Goal: Communication & Community: Answer question/provide support

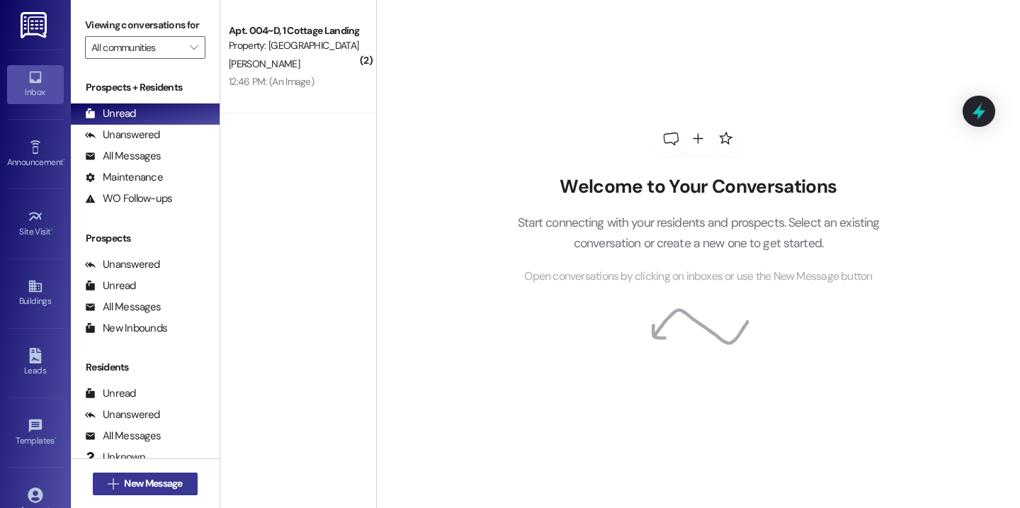
click at [173, 480] on span "New Message" at bounding box center [153, 483] width 58 height 15
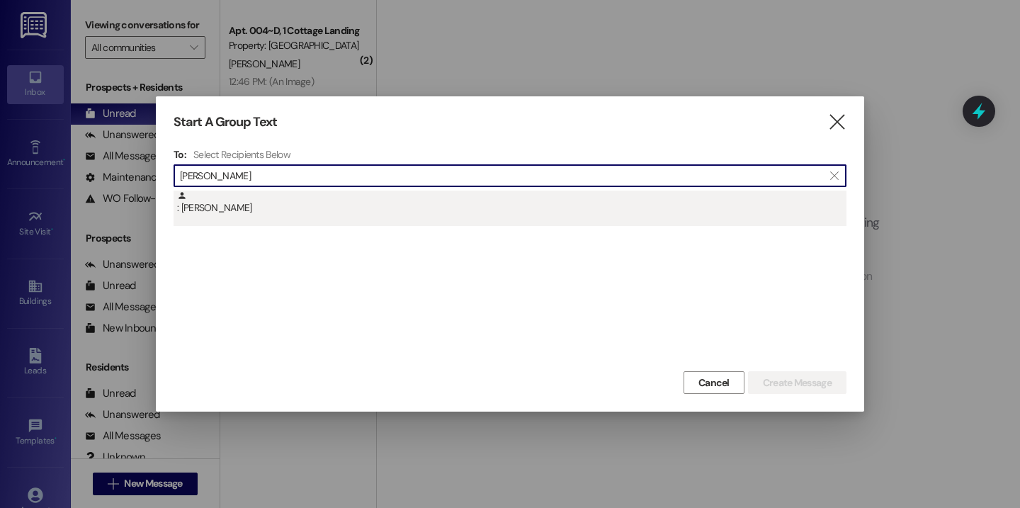
type input "jaci"
click at [303, 198] on div ": Jaci Daigle" at bounding box center [511, 202] width 669 height 25
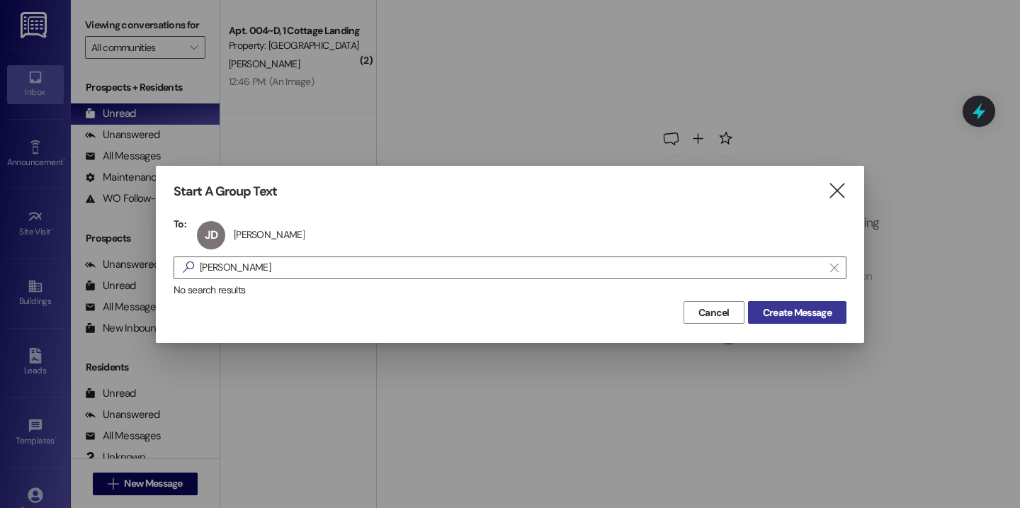
click at [808, 310] on span "Create Message" at bounding box center [797, 312] width 69 height 15
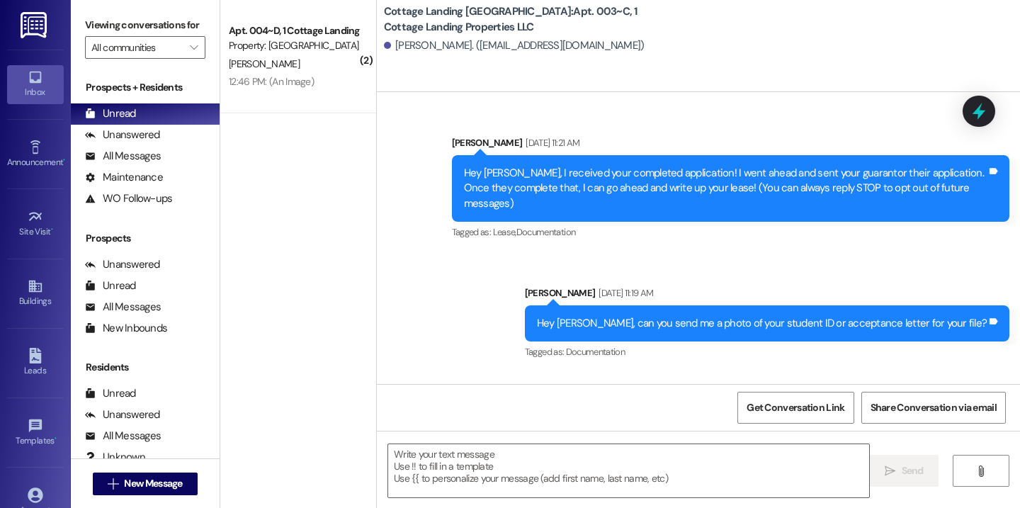
scroll to position [21696, 0]
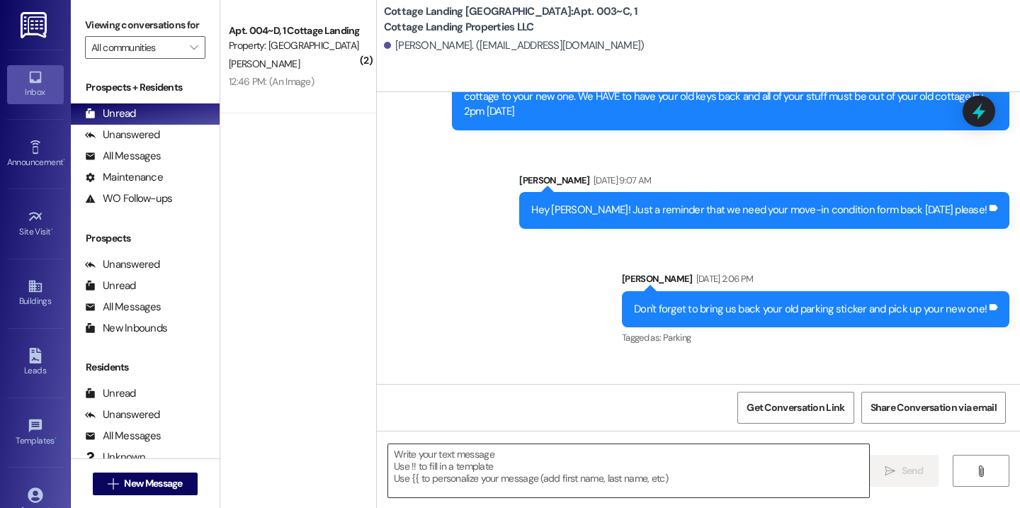
click at [529, 485] on textarea at bounding box center [628, 470] width 481 height 53
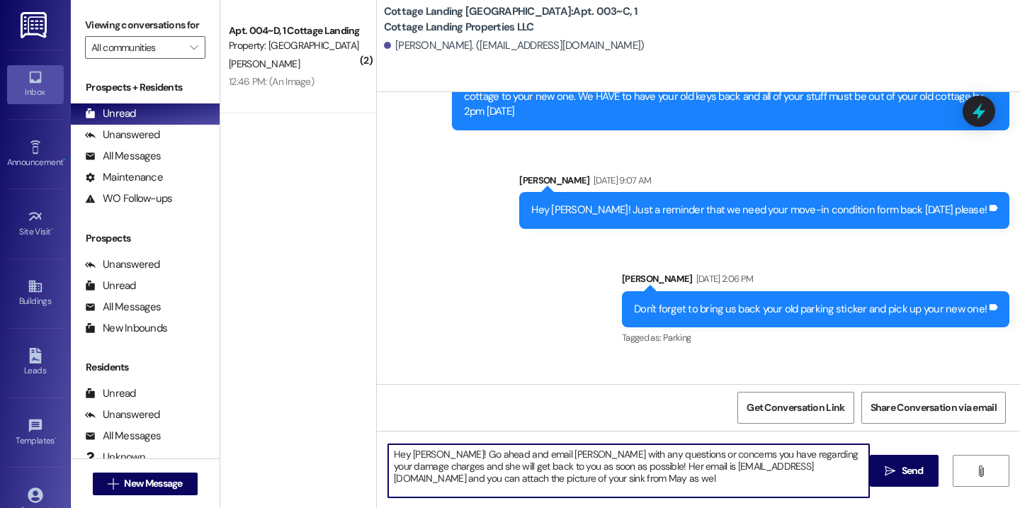
type textarea "Hey Jaci! Go ahead and email Brittany with any questions or concerns you have r…"
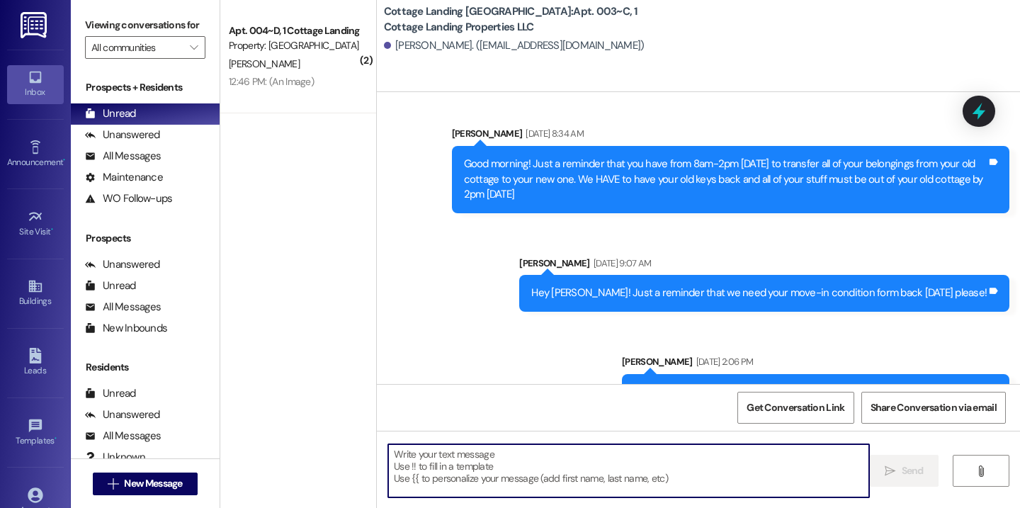
scroll to position [21826, 0]
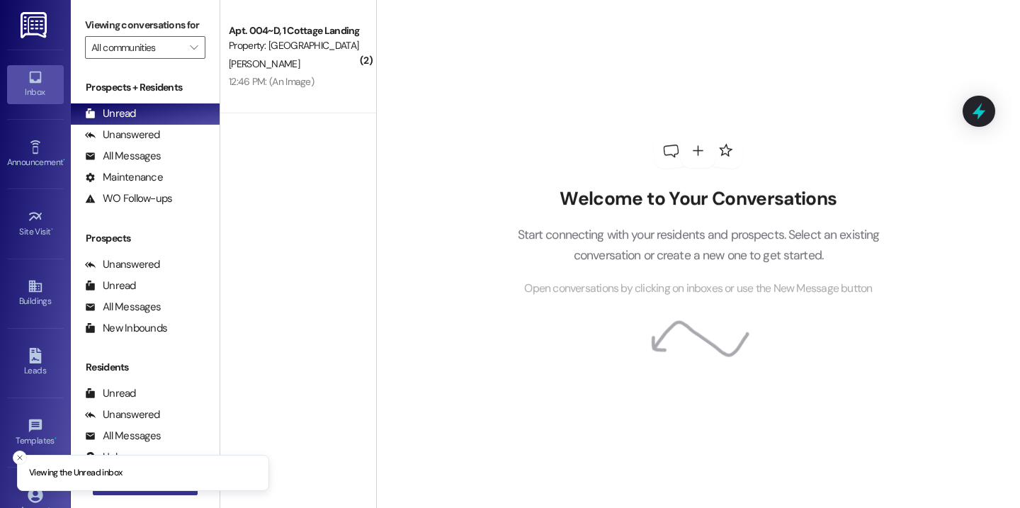
click at [158, 493] on button " New Message" at bounding box center [145, 483] width 105 height 23
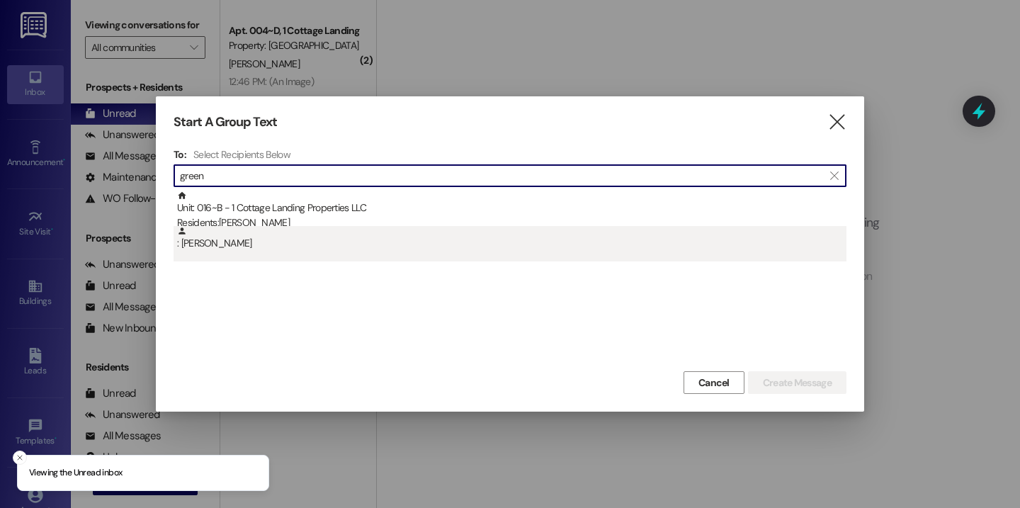
type input "green"
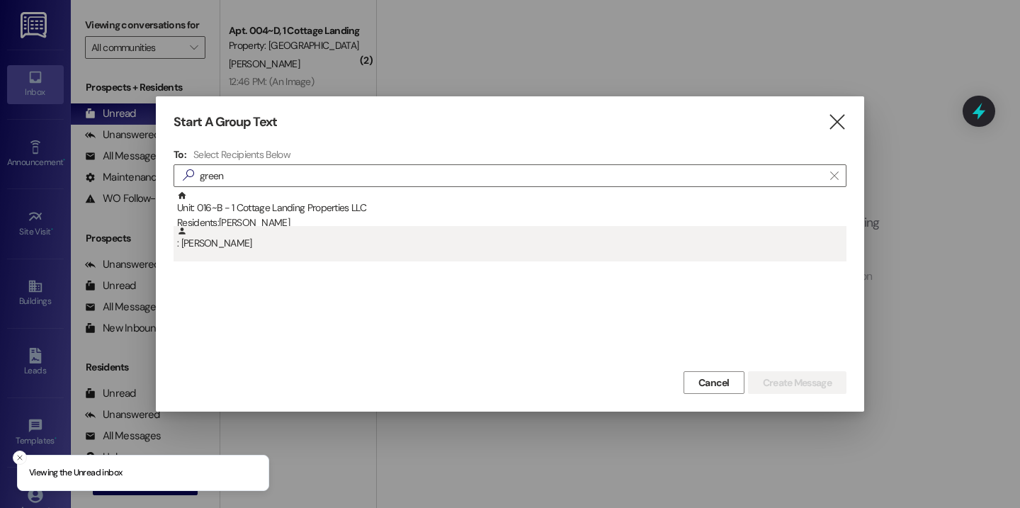
click at [309, 227] on div ": Ariyah Green" at bounding box center [511, 238] width 669 height 25
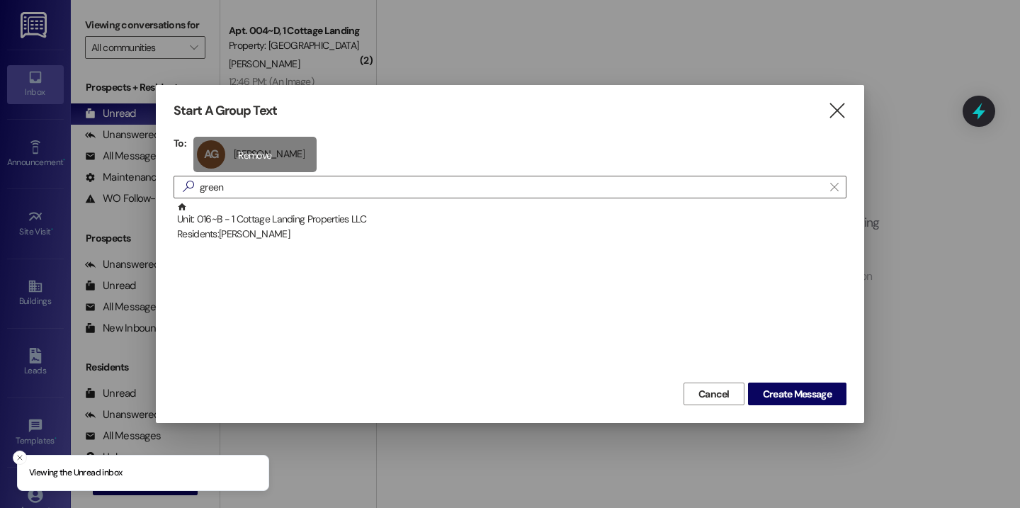
click at [248, 159] on div "AG Ariyah Green Ariyah Green click to remove" at bounding box center [254, 154] width 123 height 35
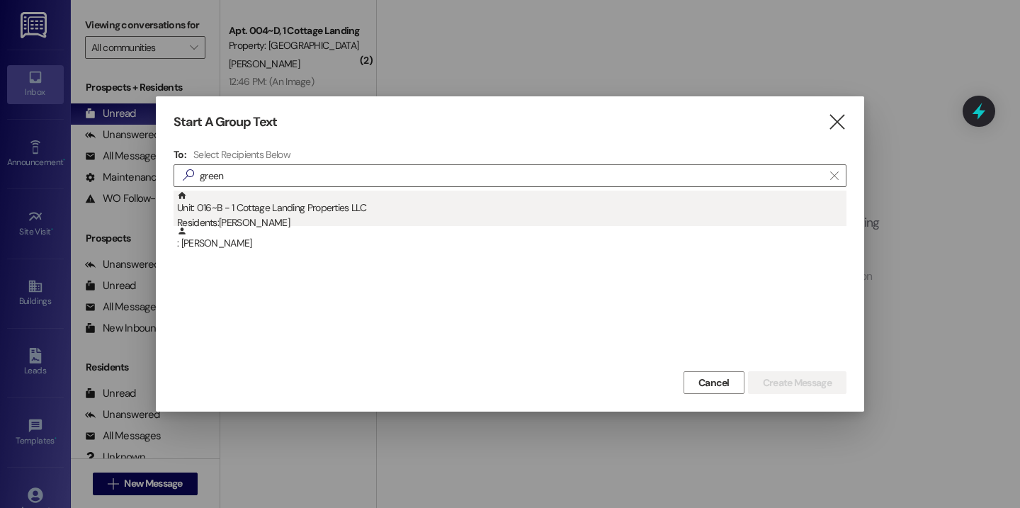
click at [288, 220] on div "Residents: Ariyah Green" at bounding box center [511, 222] width 669 height 15
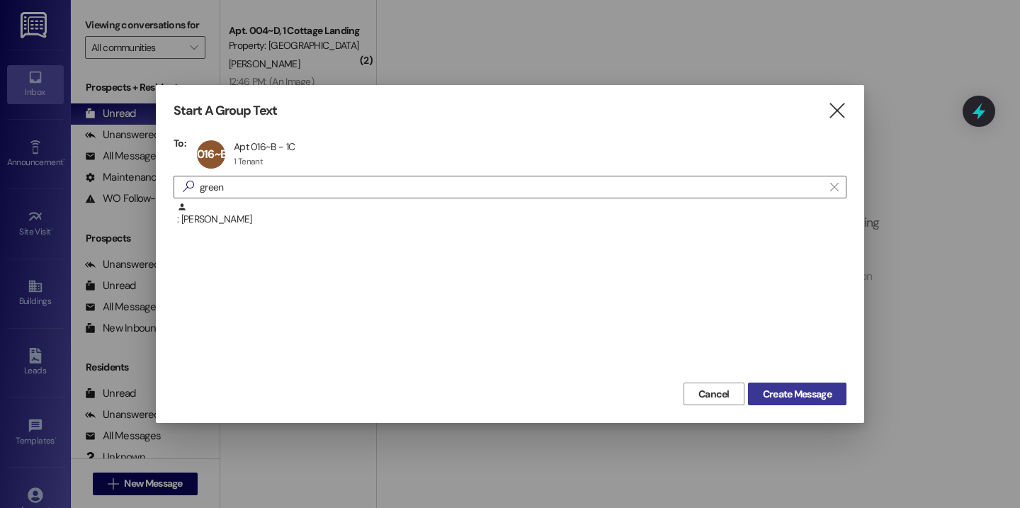
click at [790, 399] on span "Create Message" at bounding box center [797, 394] width 69 height 15
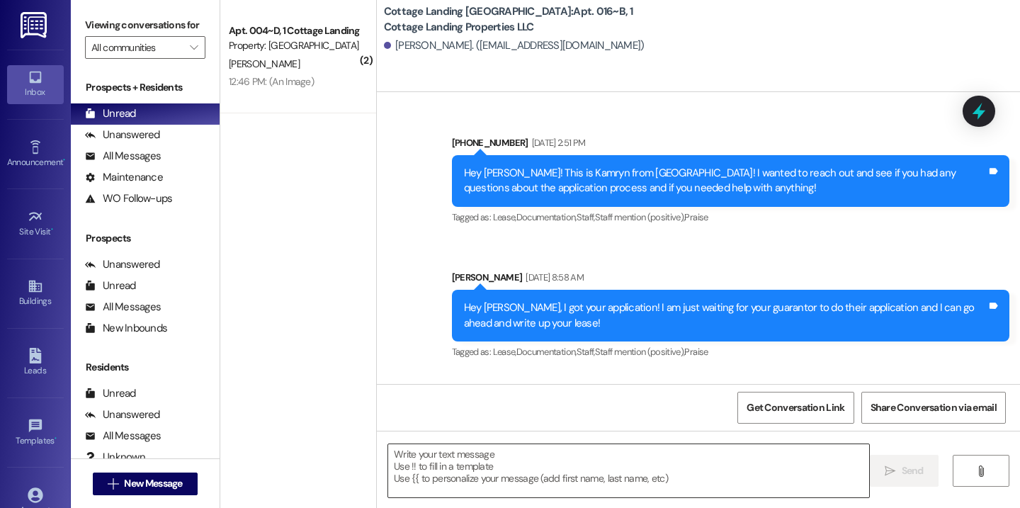
click at [442, 452] on textarea at bounding box center [628, 470] width 481 height 53
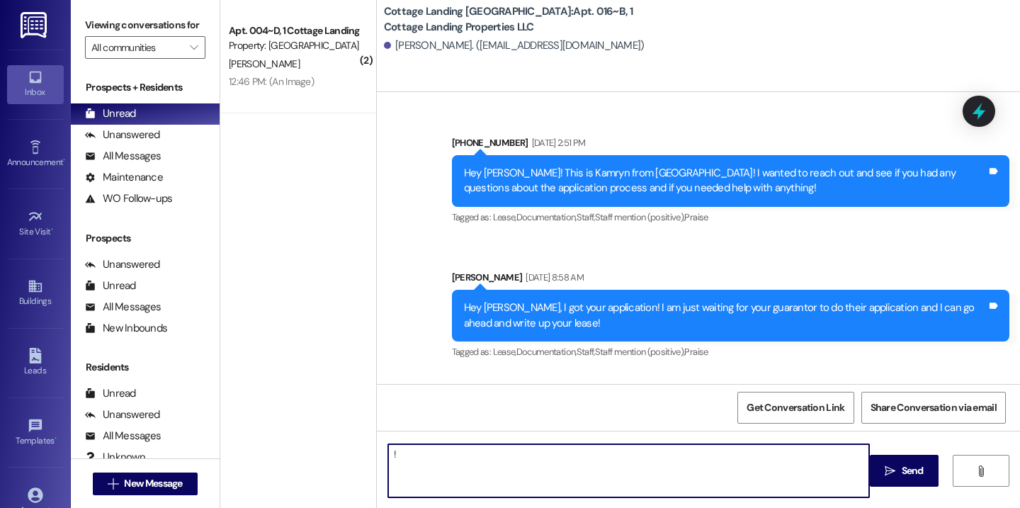
scroll to position [33496, 0]
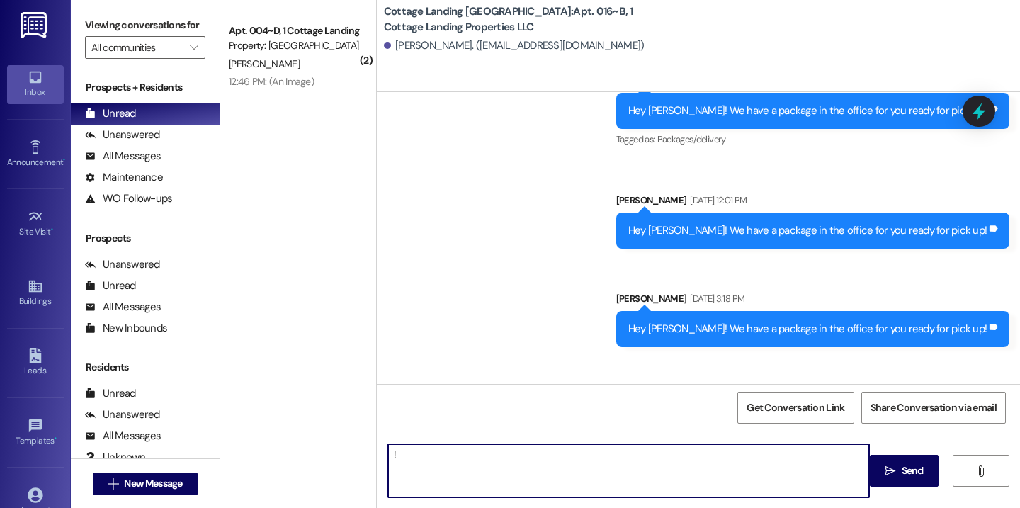
type textarea "!!"
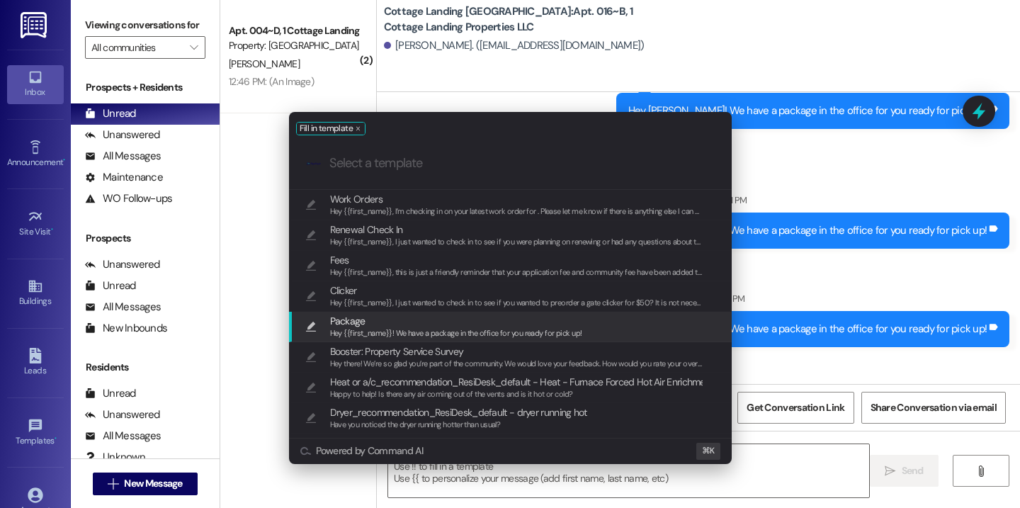
click at [401, 323] on span "Package" at bounding box center [456, 321] width 252 height 16
type textarea "Hey {{first_name}}! We have a package in the office for you ready for pick up!"
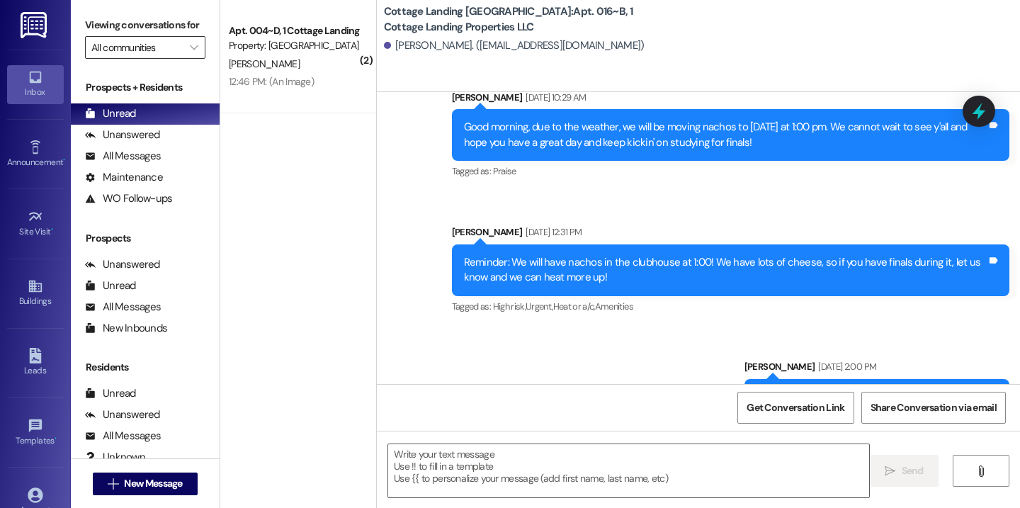
scroll to position [29831, 0]
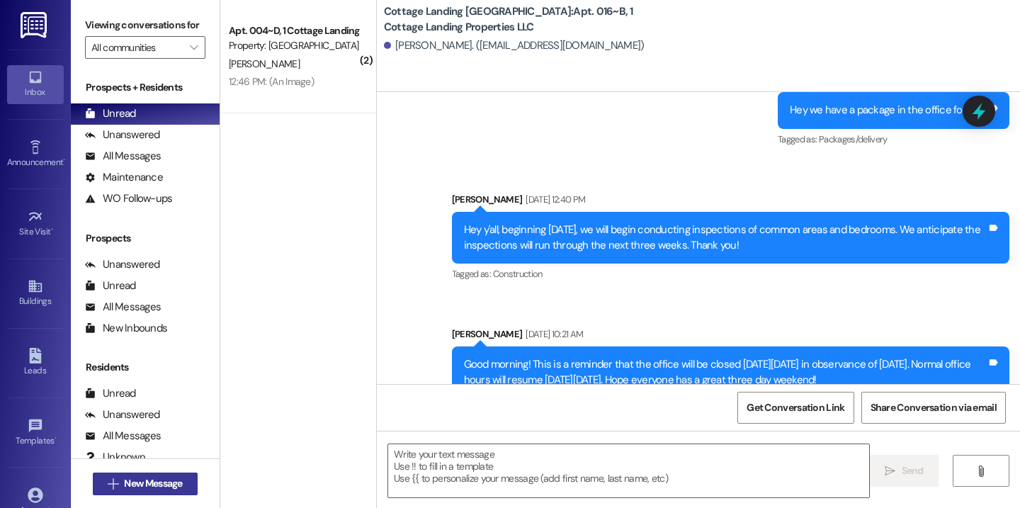
click at [147, 486] on span "New Message" at bounding box center [153, 483] width 58 height 15
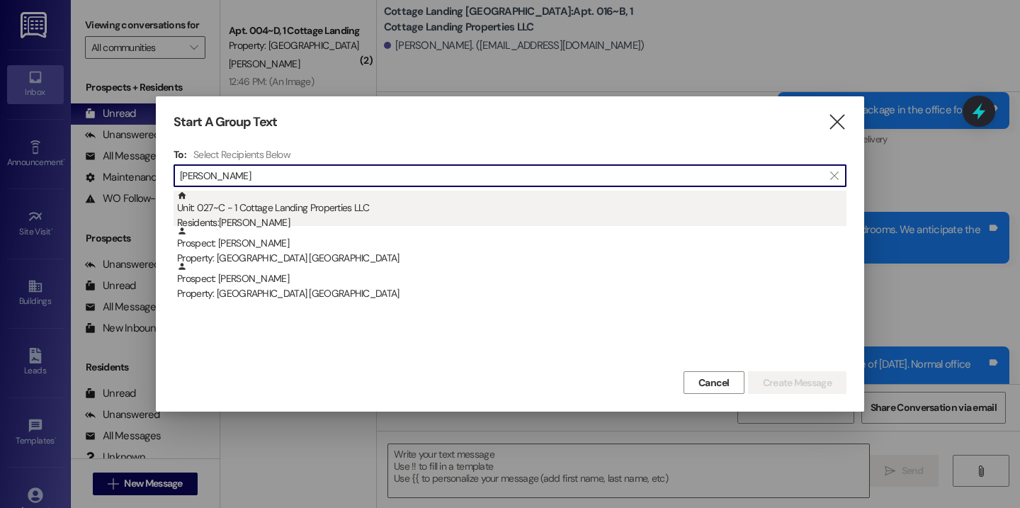
type input "menard"
click at [359, 214] on div "Unit: 027~C - 1 Cottage Landing Properties LLC Residents: Maci Menard" at bounding box center [511, 210] width 669 height 40
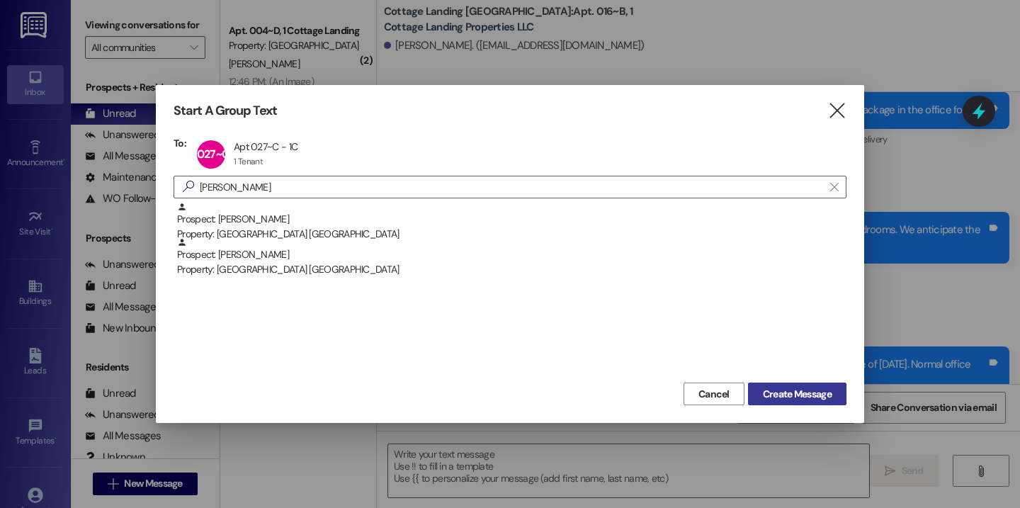
click at [763, 392] on span "Create Message" at bounding box center [797, 394] width 69 height 15
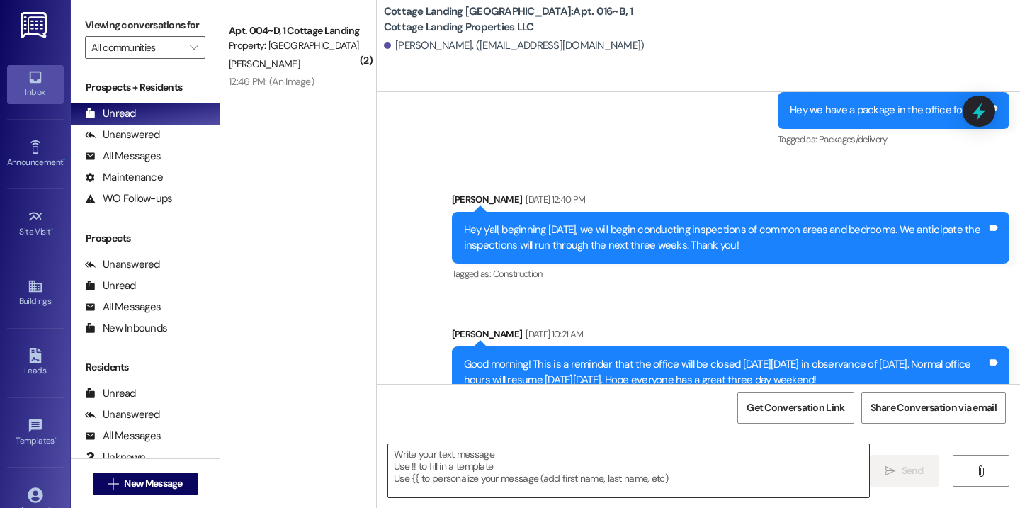
click at [564, 485] on textarea at bounding box center [628, 470] width 481 height 53
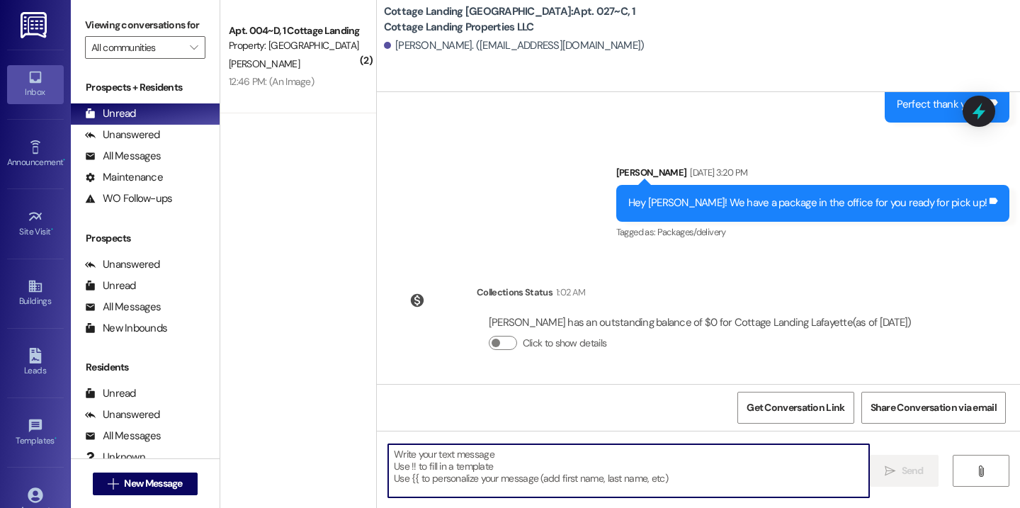
scroll to position [977, 0]
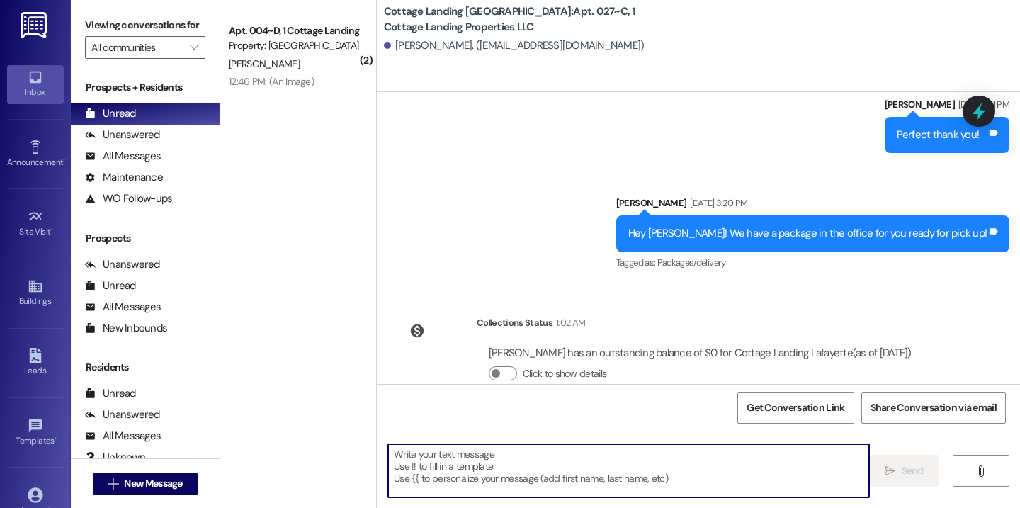
click at [556, 467] on textarea at bounding box center [628, 470] width 481 height 53
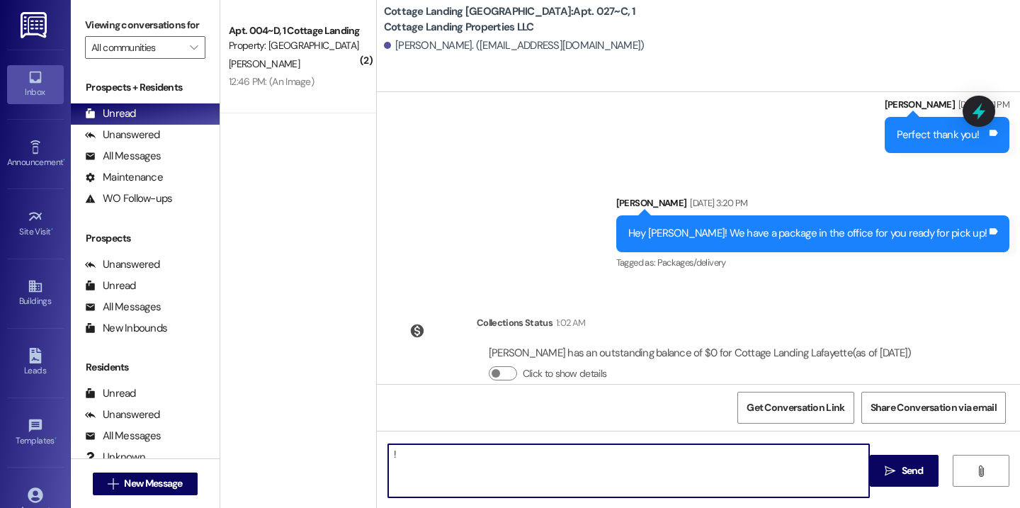
type textarea "!!"
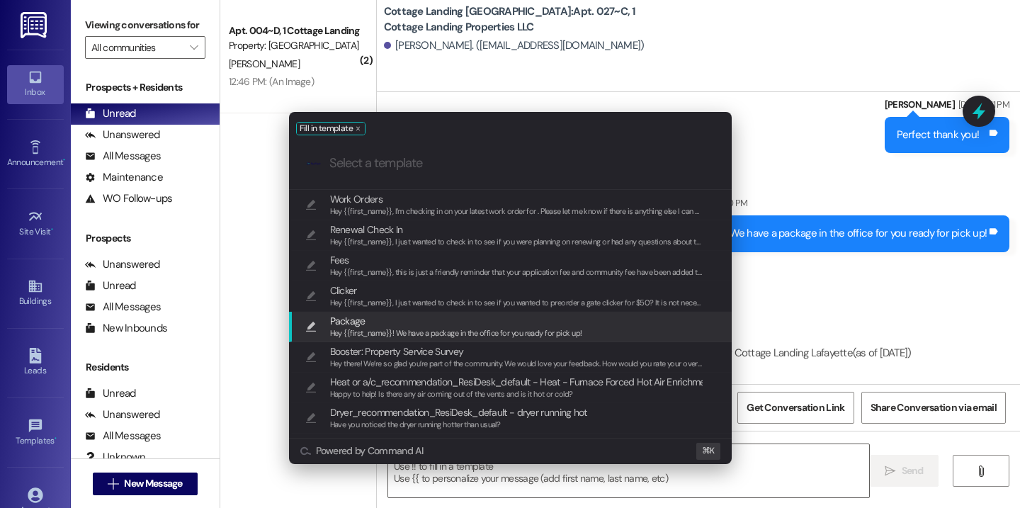
click at [441, 328] on span "Hey {{first_name}}! We have a package in the office for you ready for pick up!" at bounding box center [456, 333] width 252 height 10
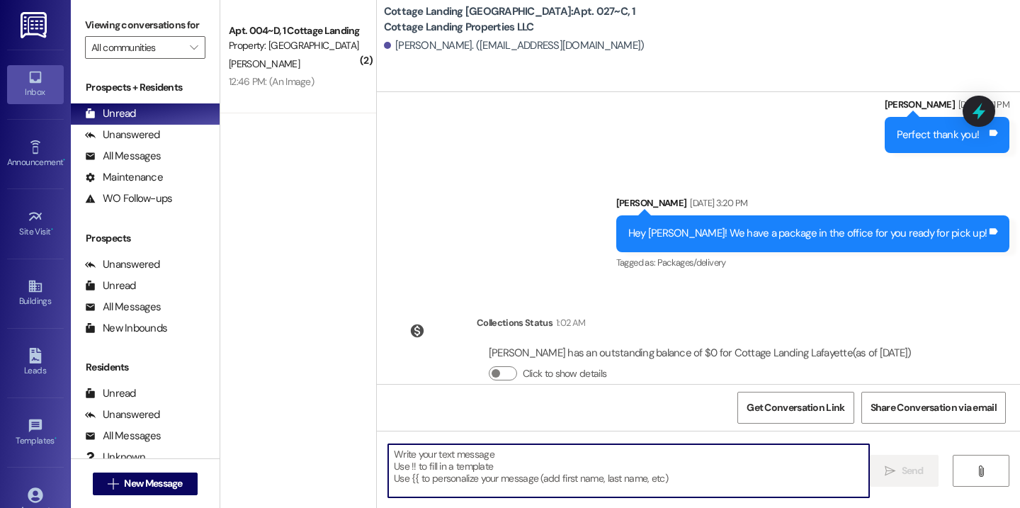
type textarea "Hey {{first_name}}! We have a package in the office for you ready for pick up!"
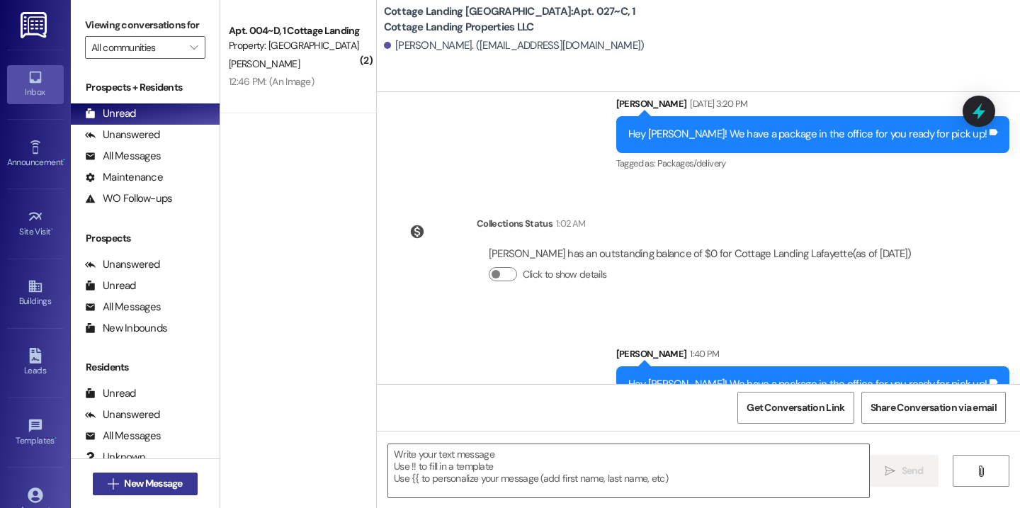
click at [124, 476] on span "New Message" at bounding box center [153, 483] width 58 height 15
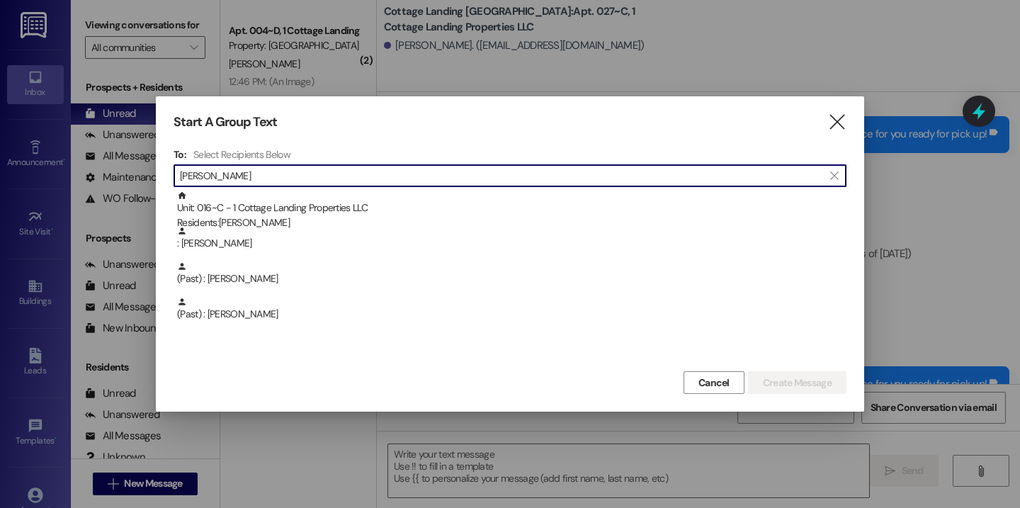
type input "hoover"
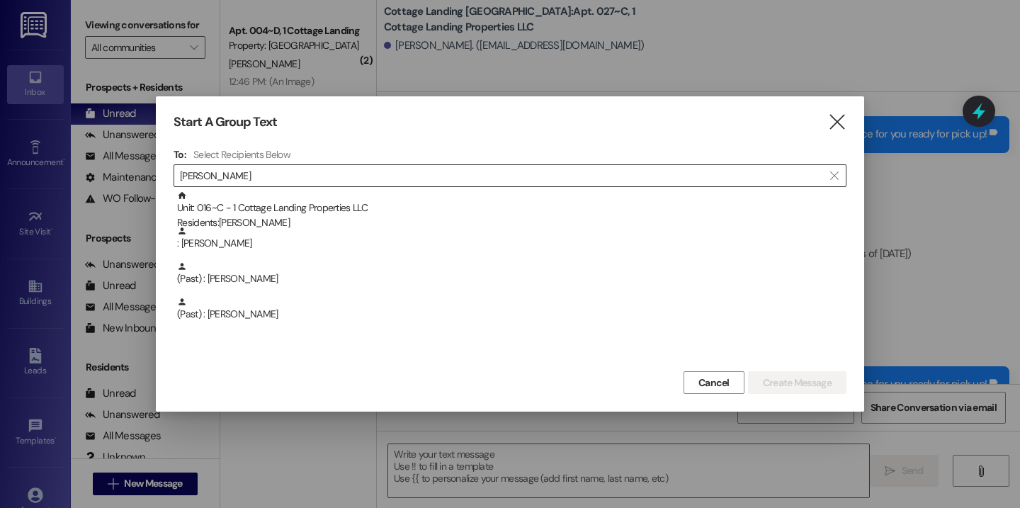
click at [273, 186] on div " hoover " at bounding box center [509, 175] width 673 height 23
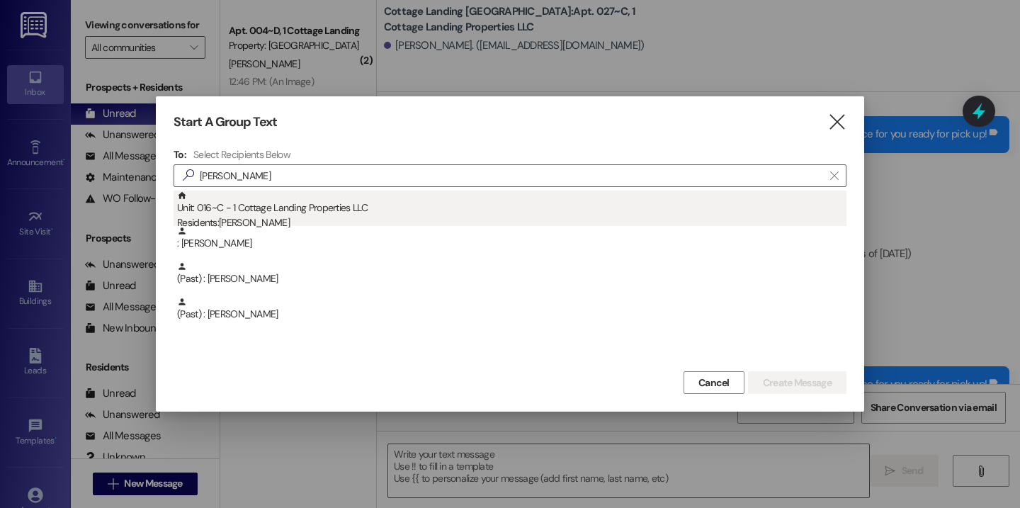
click at [272, 200] on div "Unit: 016~C - 1 Cottage Landing Properties LLC Residents: Angele Hoover" at bounding box center [511, 210] width 669 height 40
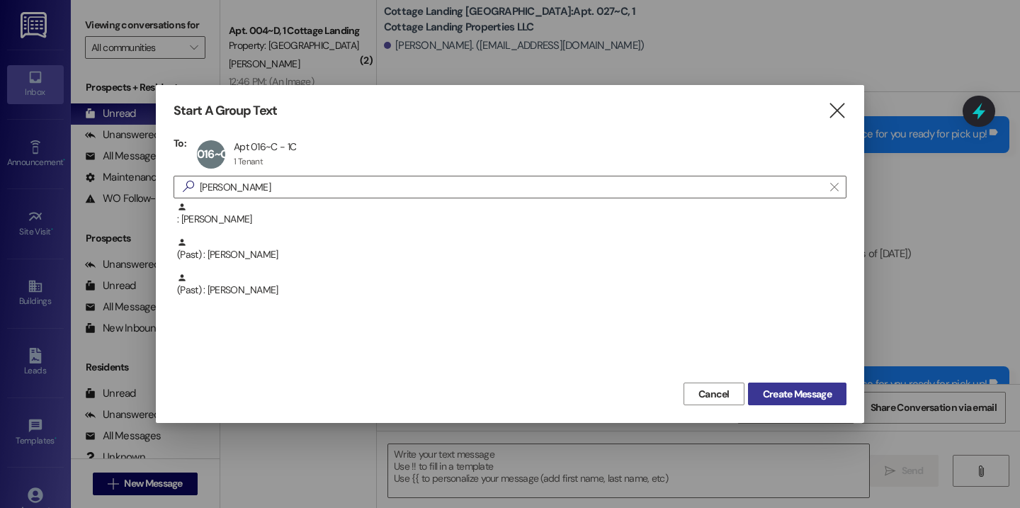
click at [763, 390] on span "Create Message" at bounding box center [797, 394] width 69 height 15
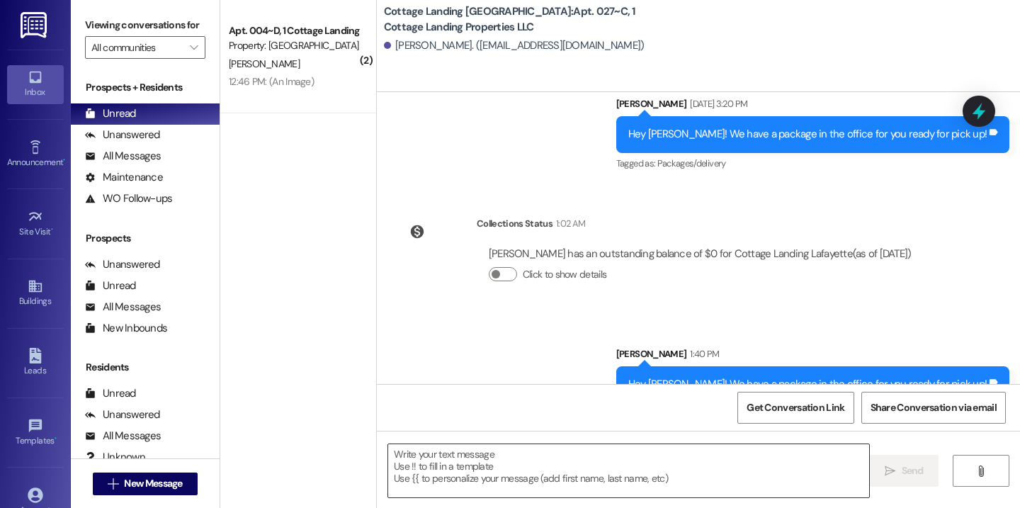
click at [527, 475] on textarea at bounding box center [628, 470] width 481 height 53
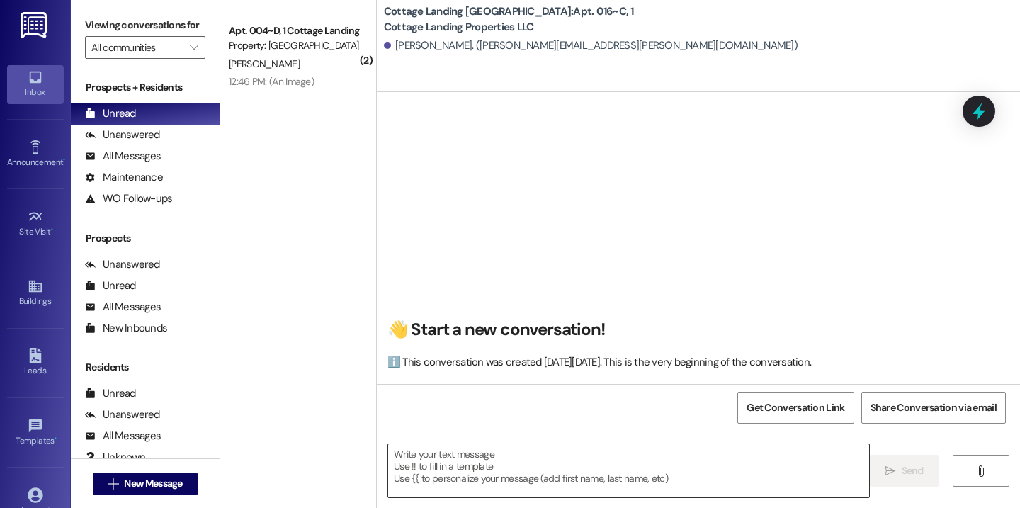
click at [500, 467] on textarea at bounding box center [628, 470] width 481 height 53
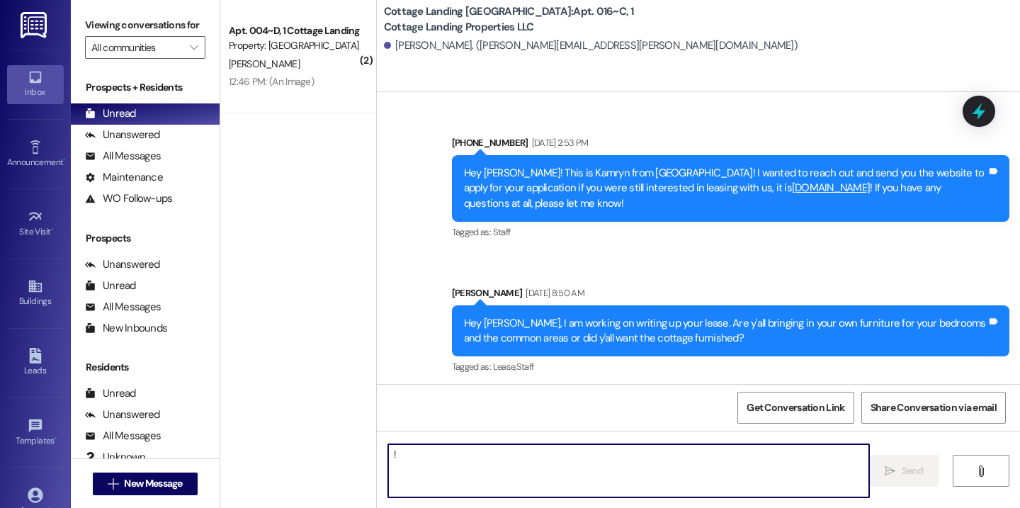
type textarea "!!"
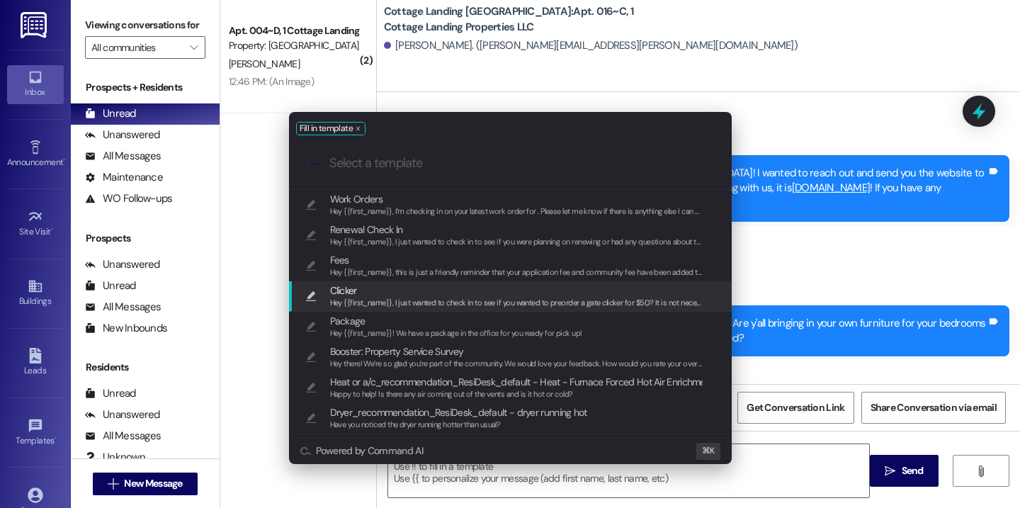
scroll to position [46250, 0]
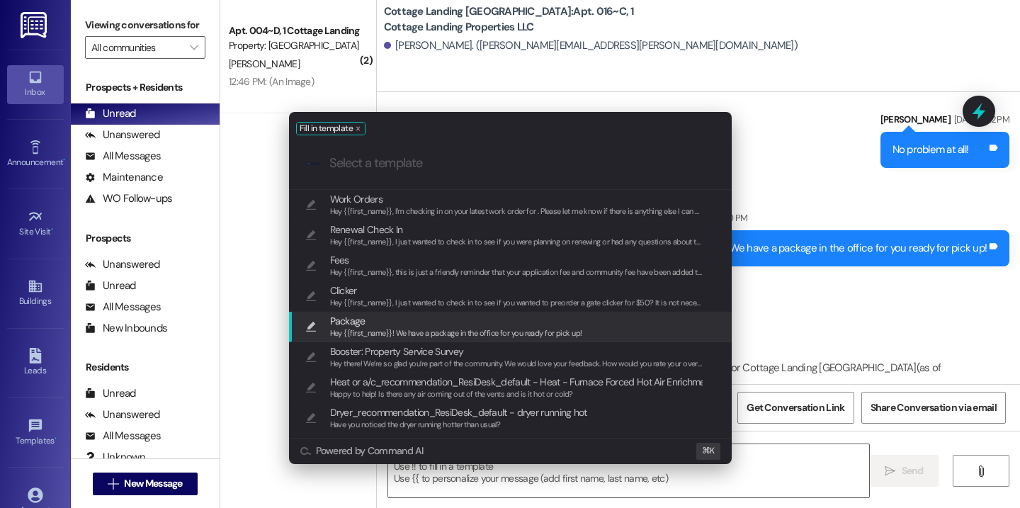
click at [451, 324] on span "Package" at bounding box center [456, 321] width 252 height 16
type textarea "Hey {{first_name}}! We have a package in the office for you ready for pick up!"
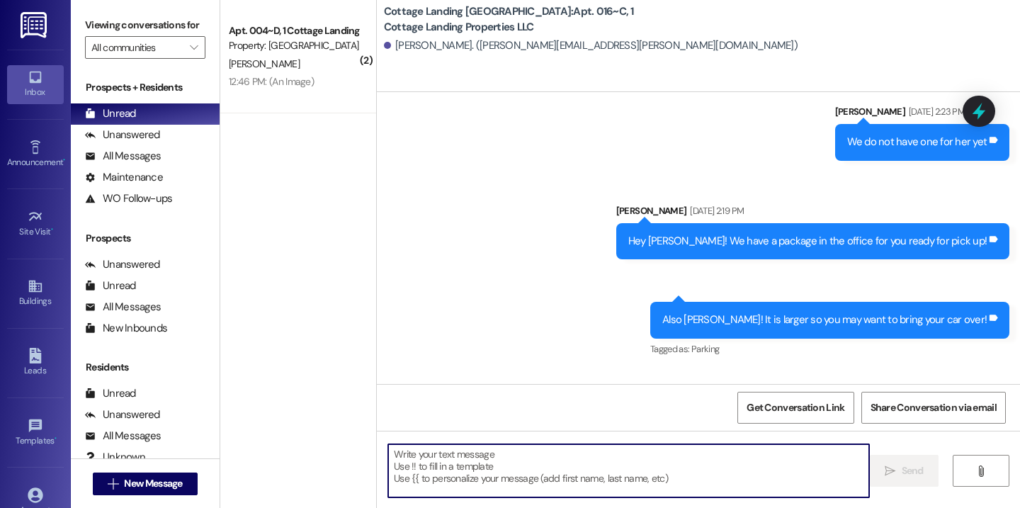
scroll to position [46348, 0]
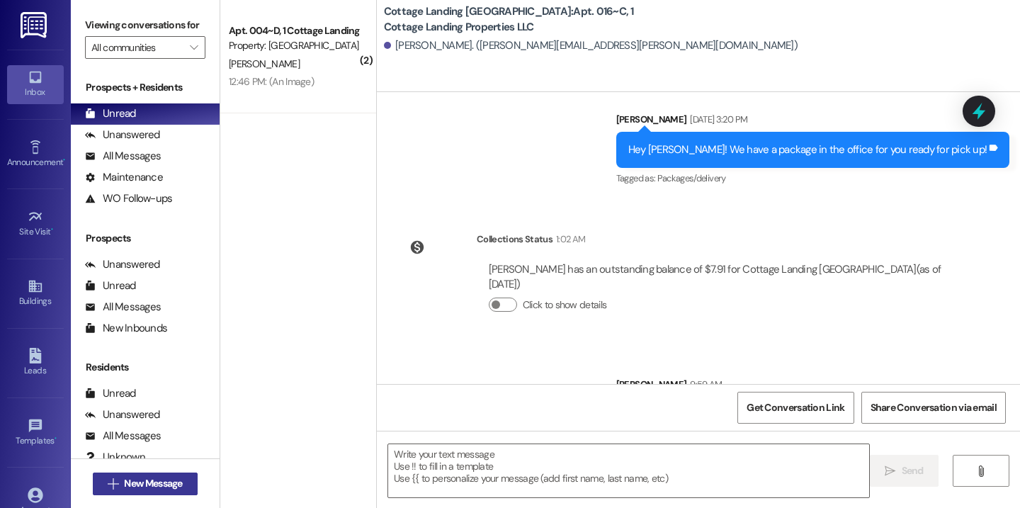
click at [134, 487] on span "New Message" at bounding box center [153, 483] width 58 height 15
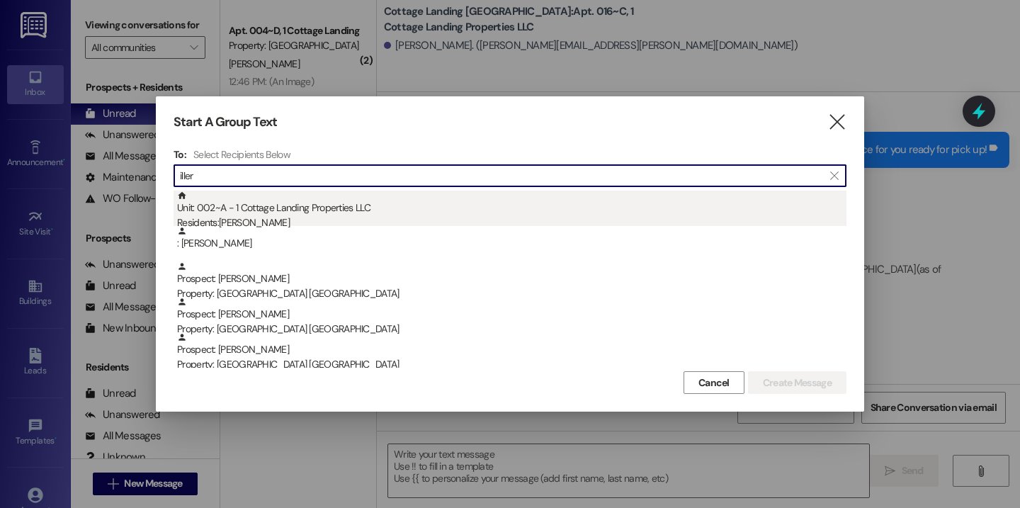
type input "iller"
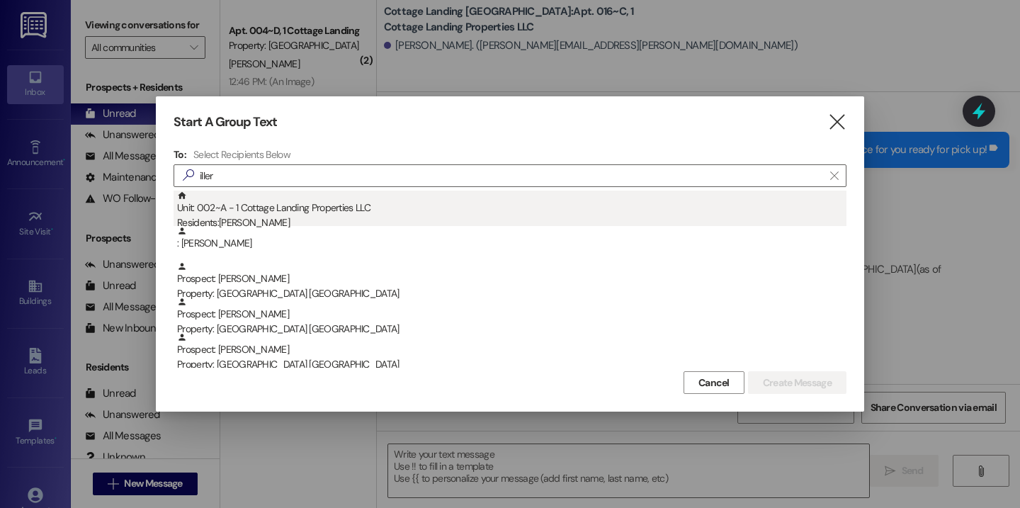
click at [258, 195] on div "Unit: 002~A - 1 Cottage Landing Properties LLC Residents: Tia Miller" at bounding box center [511, 210] width 669 height 40
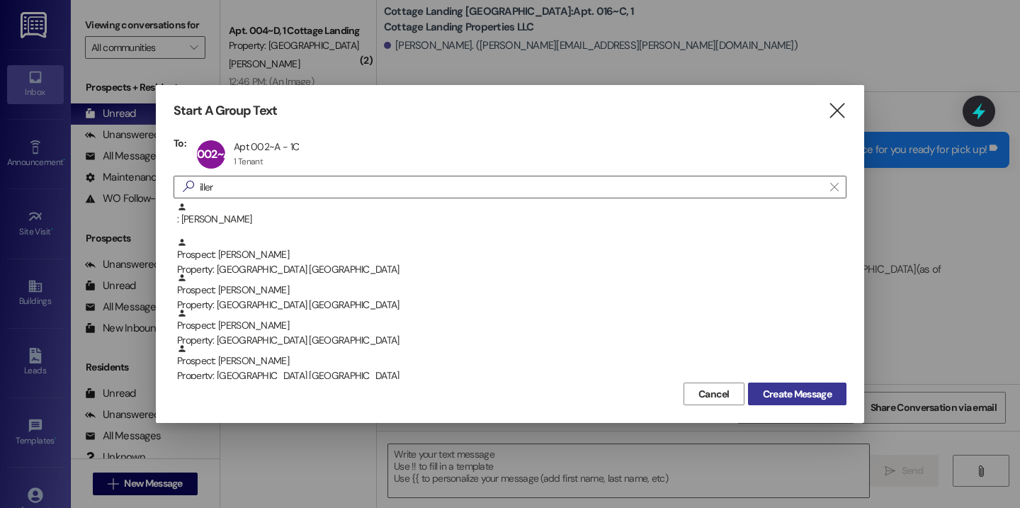
click at [798, 385] on button "Create Message" at bounding box center [797, 393] width 98 height 23
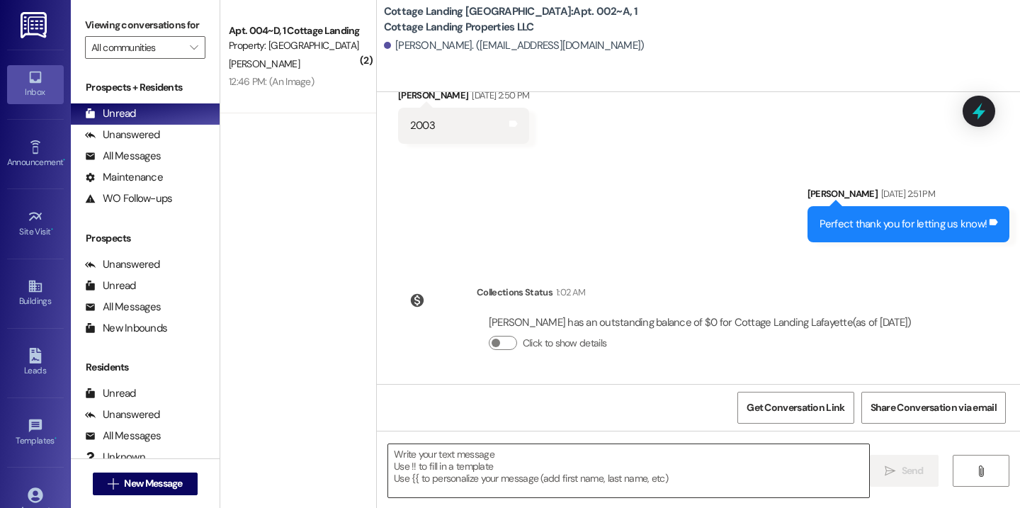
scroll to position [5913, 0]
click at [513, 456] on textarea at bounding box center [628, 470] width 481 height 53
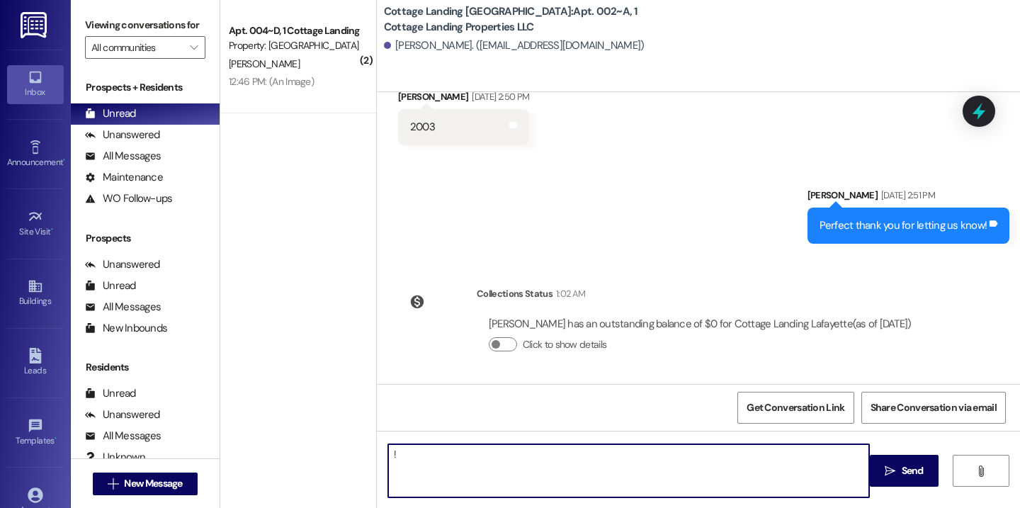
type textarea "!!"
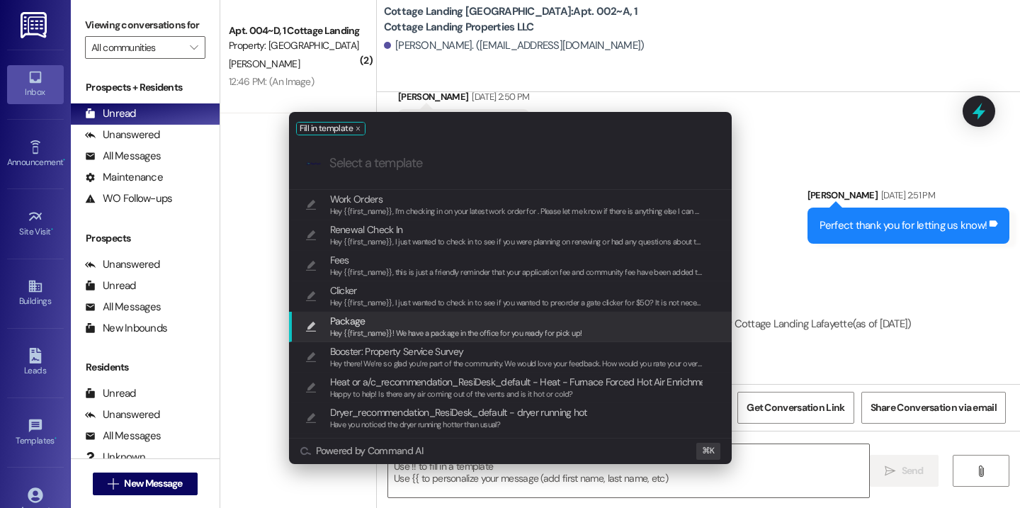
click at [410, 331] on span "Hey {{first_name}}! We have a package in the office for you ready for pick up!" at bounding box center [456, 333] width 252 height 10
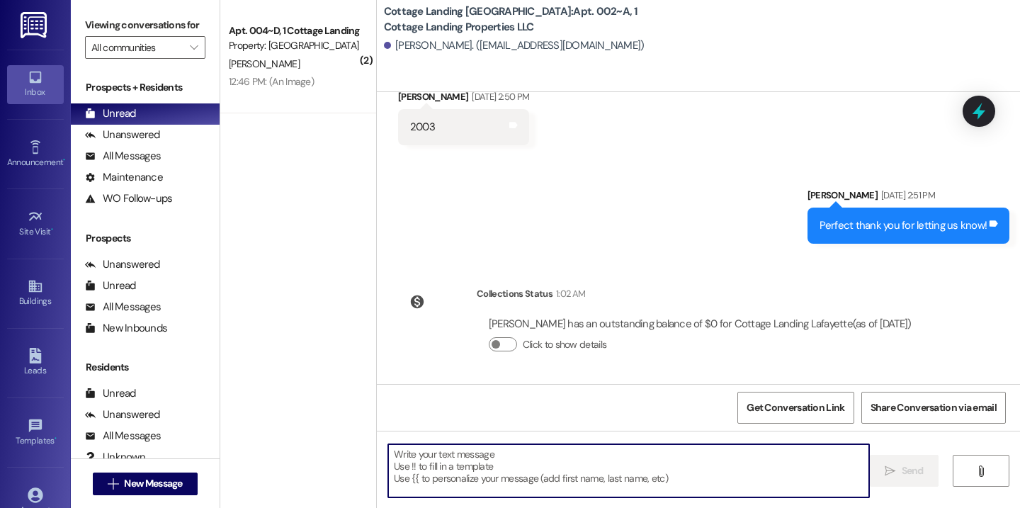
type textarea "Hey {{first_name}}! We have a package in the office for you ready for pick up!"
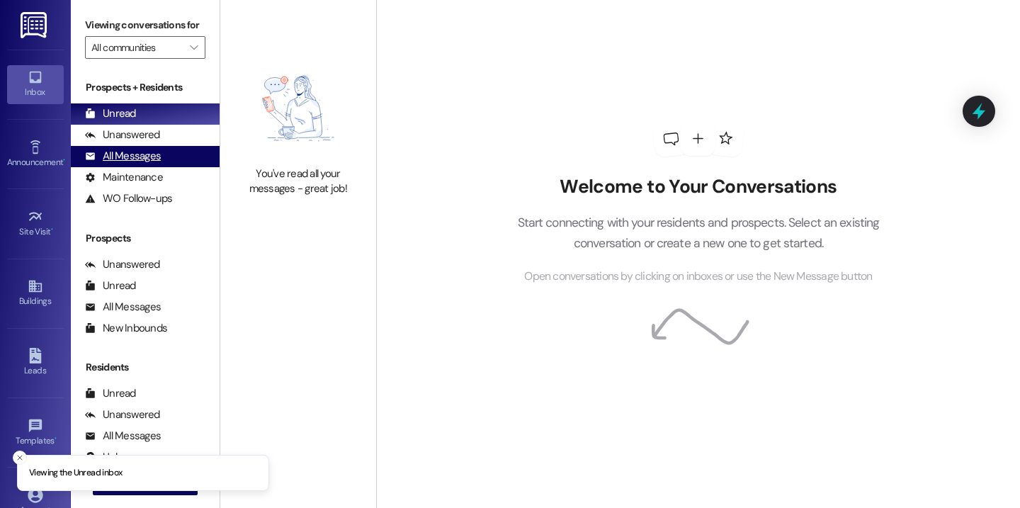
click at [145, 164] on div "All Messages" at bounding box center [123, 156] width 76 height 15
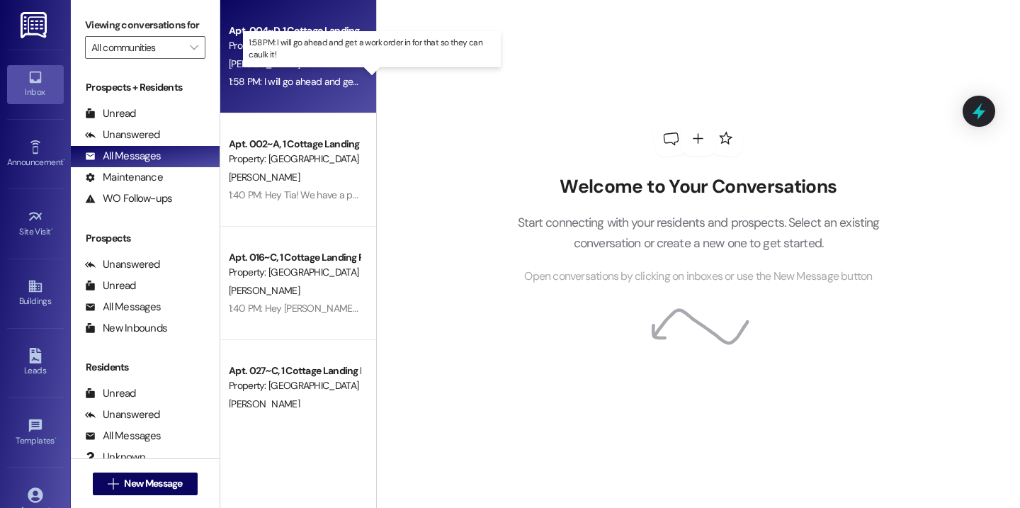
click at [294, 79] on div "1:58 PM: I will go ahead and get a work order in for that so they can caulk it!…" at bounding box center [382, 81] width 307 height 13
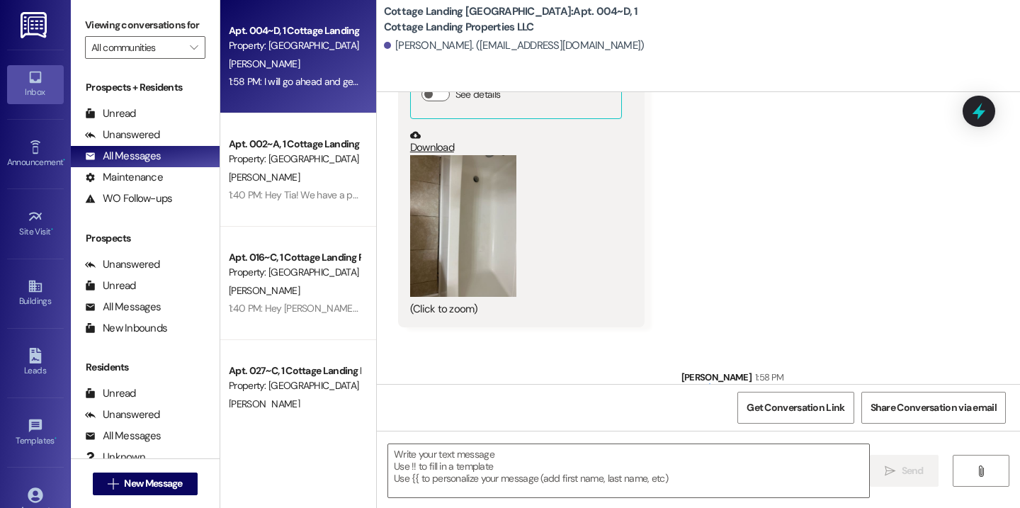
scroll to position [1494, 0]
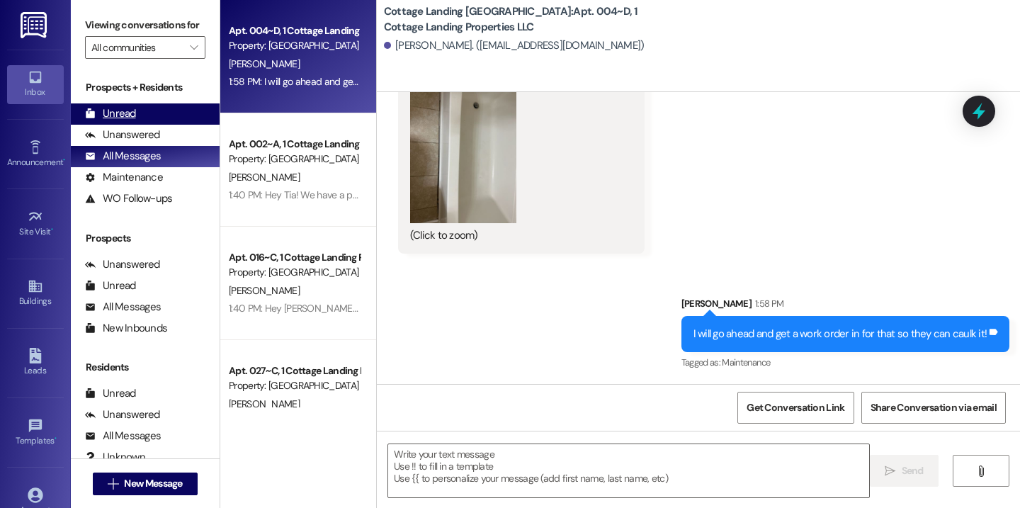
click at [111, 121] on div "Unread" at bounding box center [110, 113] width 51 height 15
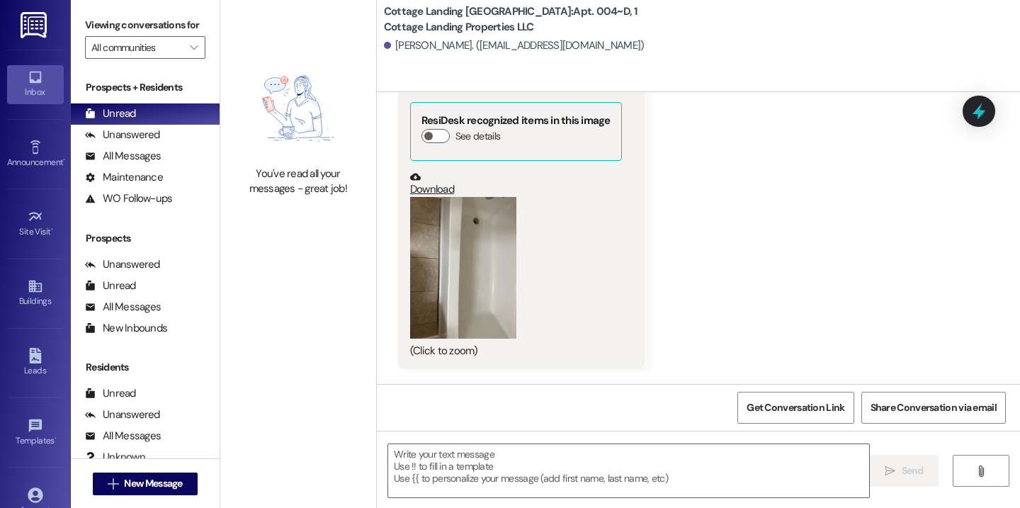
scroll to position [1374, 0]
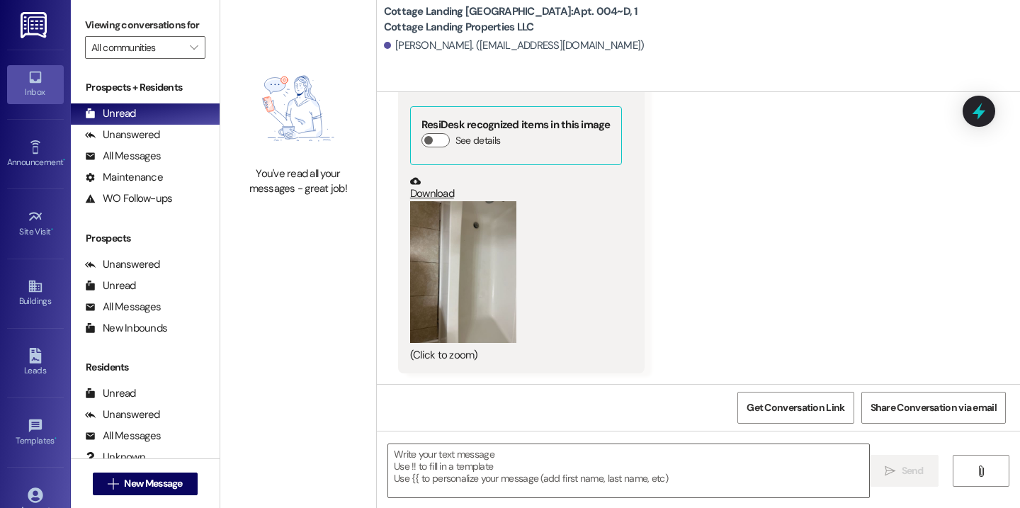
click at [470, 250] on button "Zoom image" at bounding box center [463, 272] width 106 height 142
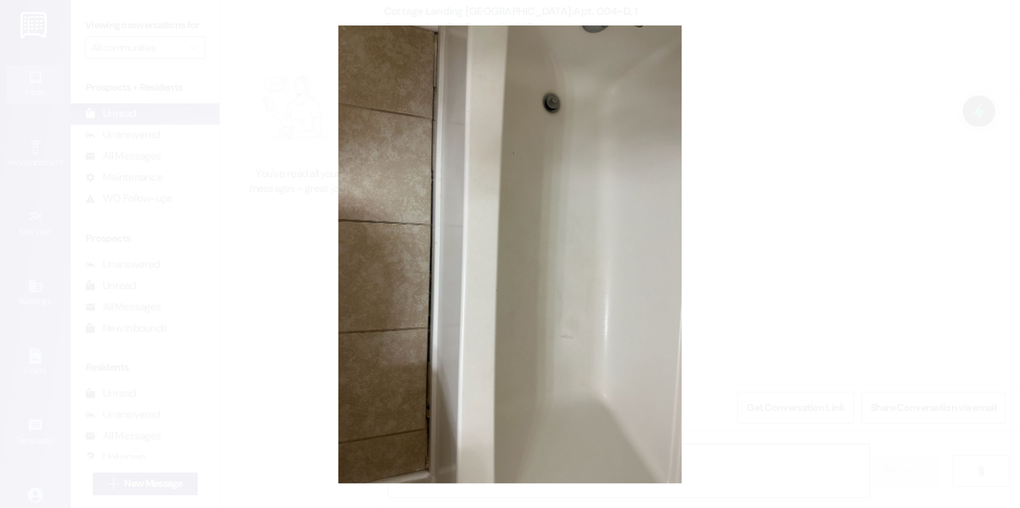
click at [803, 246] on button "Unzoom image" at bounding box center [510, 254] width 1020 height 508
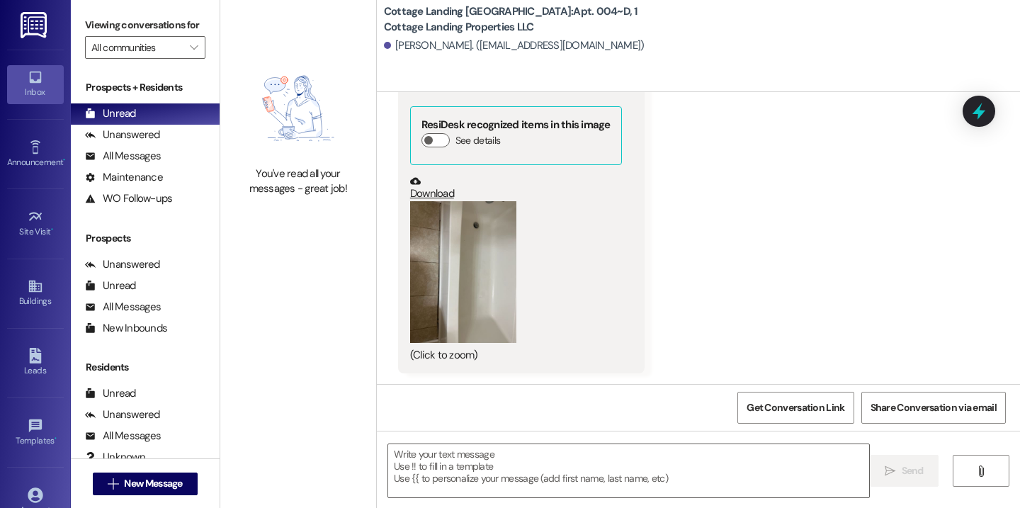
scroll to position [1494, 0]
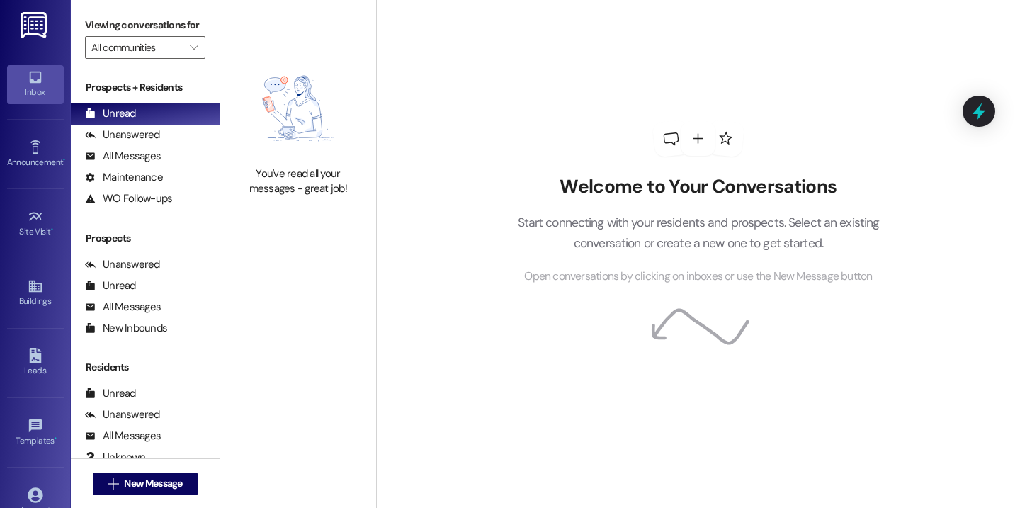
click at [156, 469] on div " New Message" at bounding box center [145, 483] width 105 height 35
click at [157, 476] on span "New Message" at bounding box center [153, 483] width 58 height 15
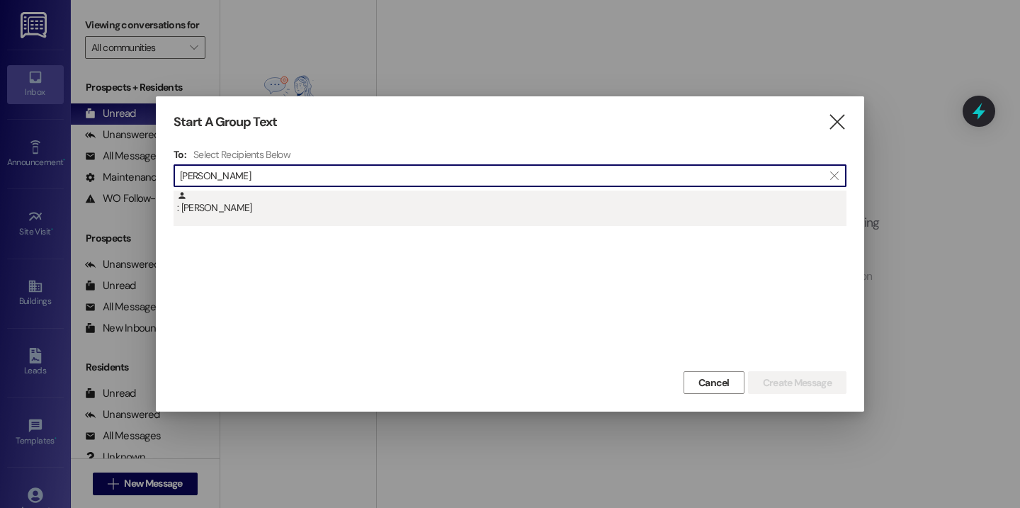
type input "[PERSON_NAME]"
click at [307, 203] on div ": [PERSON_NAME]" at bounding box center [511, 202] width 669 height 25
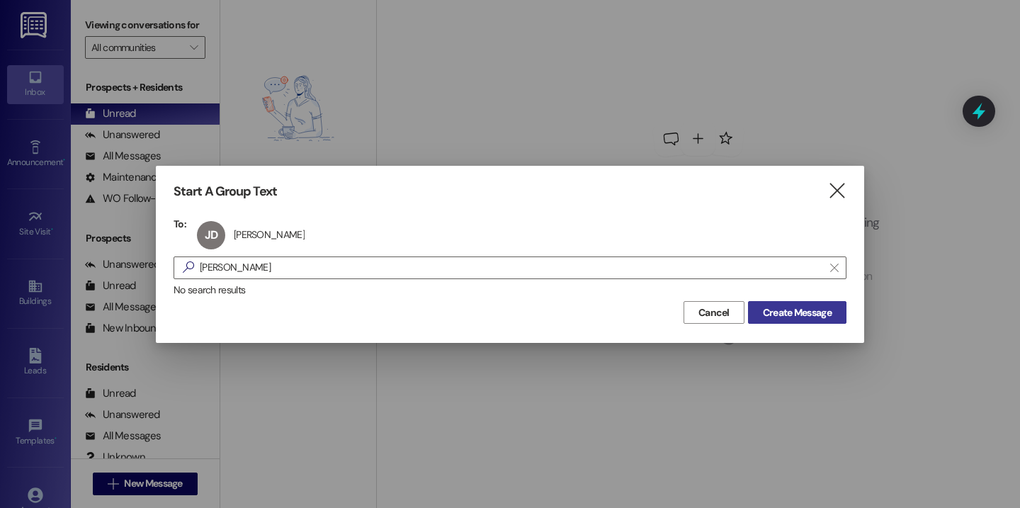
click at [783, 313] on span "Create Message" at bounding box center [797, 312] width 69 height 15
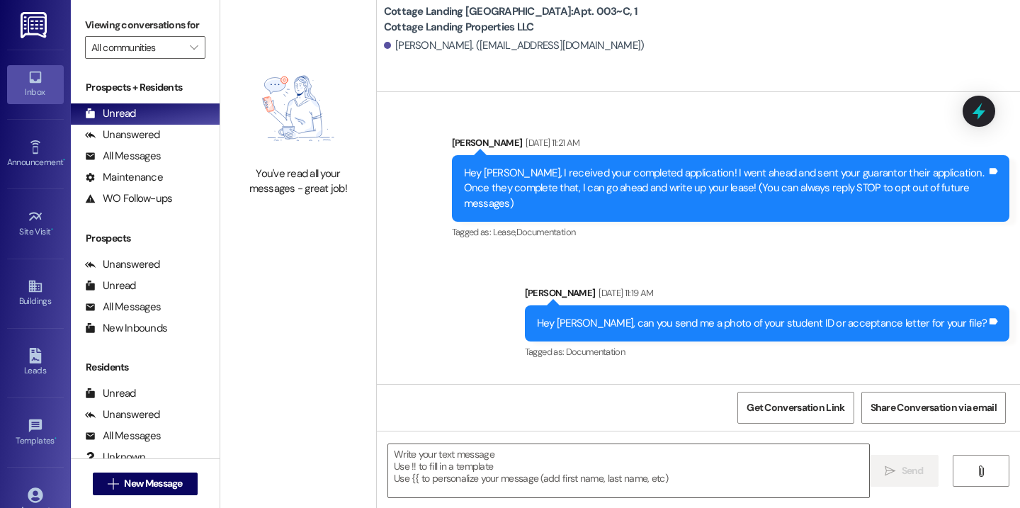
scroll to position [21826, 0]
